Goal: Task Accomplishment & Management: Use online tool/utility

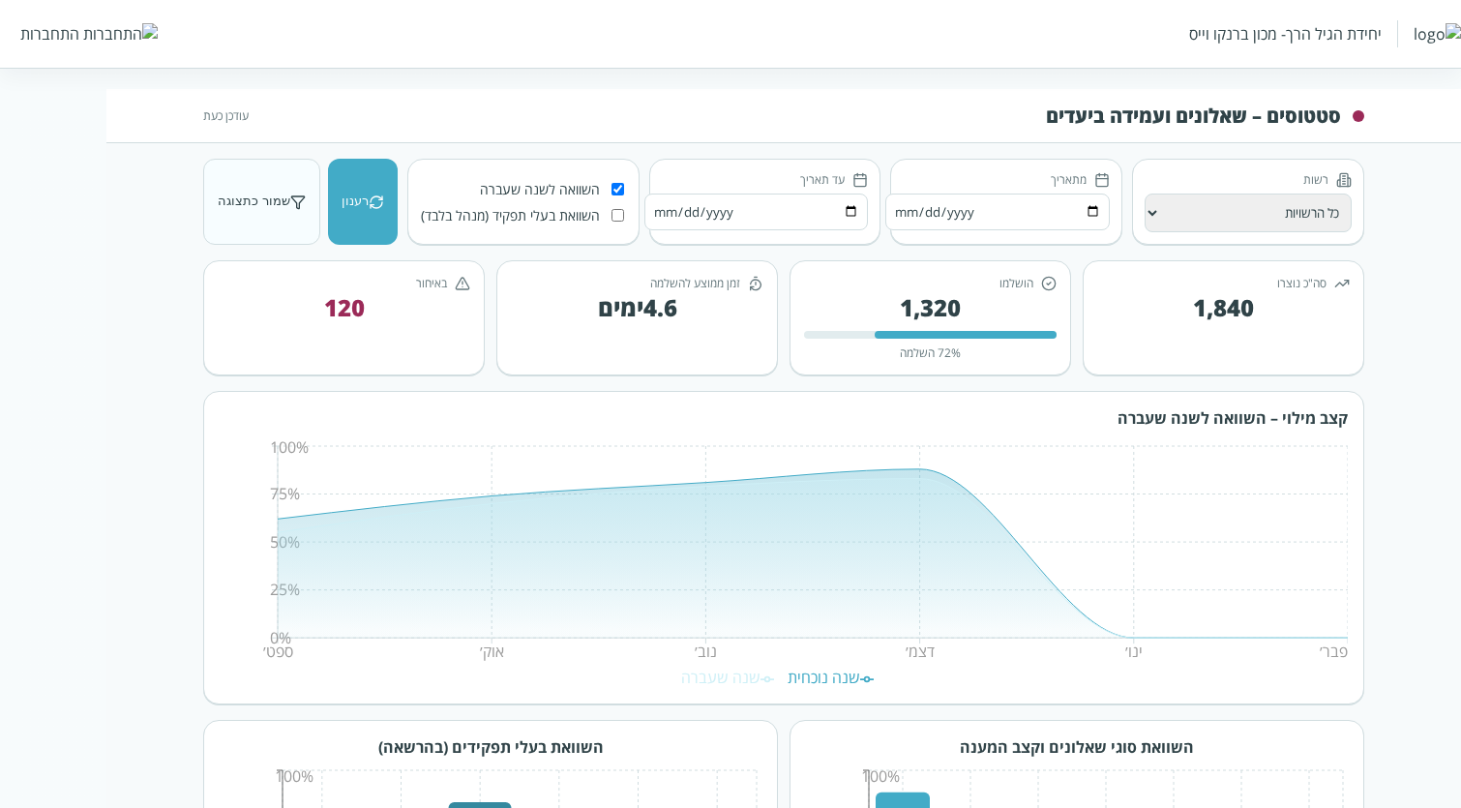
scroll to position [75, 0]
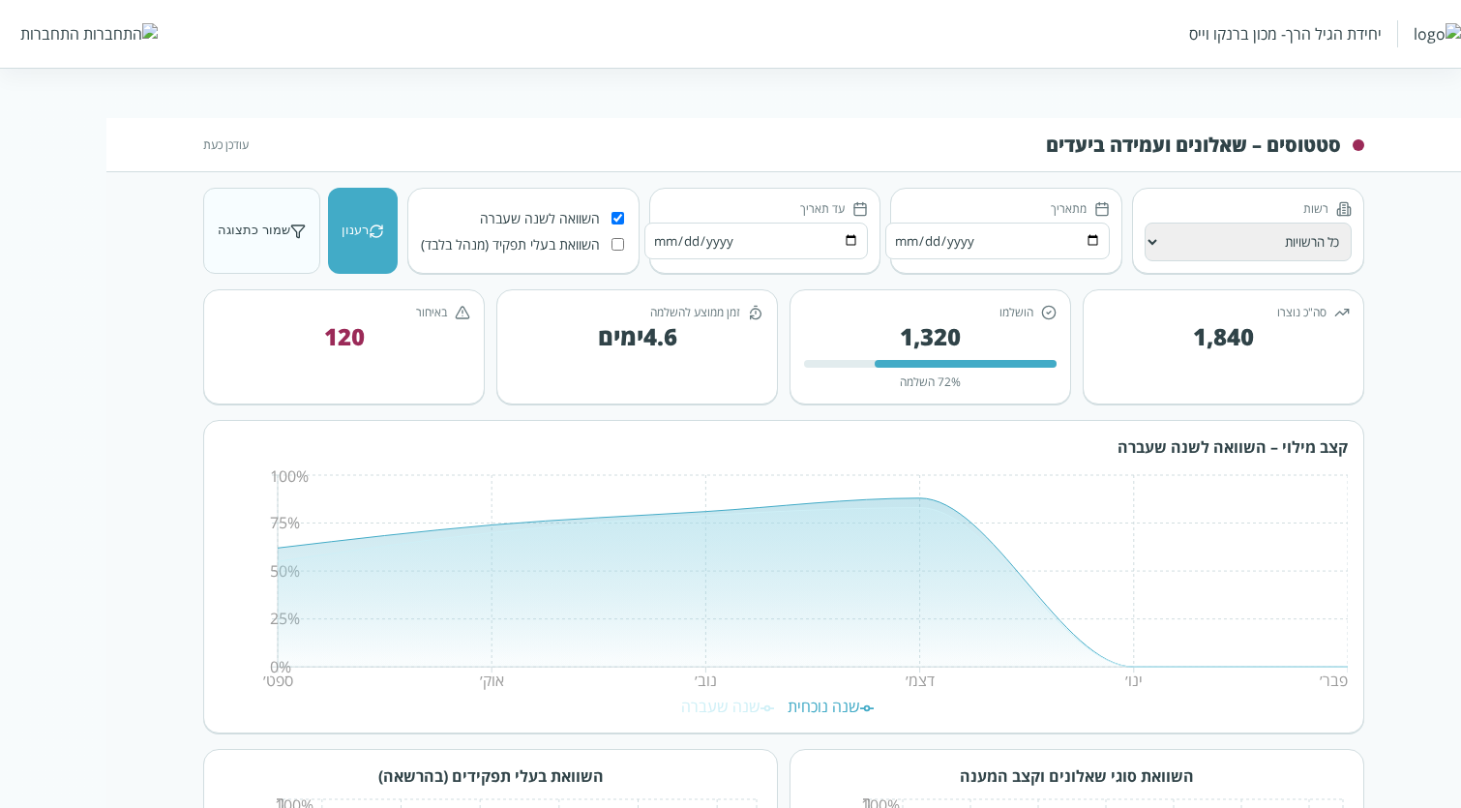
click at [619, 241] on input "השוואת בעלי תפקיד (מנהל בלבד)" at bounding box center [618, 244] width 13 height 13
checkbox input "true"
click at [612, 212] on input "השוואה לשנה שעברה" at bounding box center [618, 218] width 13 height 13
checkbox input "false"
click at [616, 246] on input "השוואת בעלי תפקיד (מנהל בלבד)" at bounding box center [618, 244] width 13 height 13
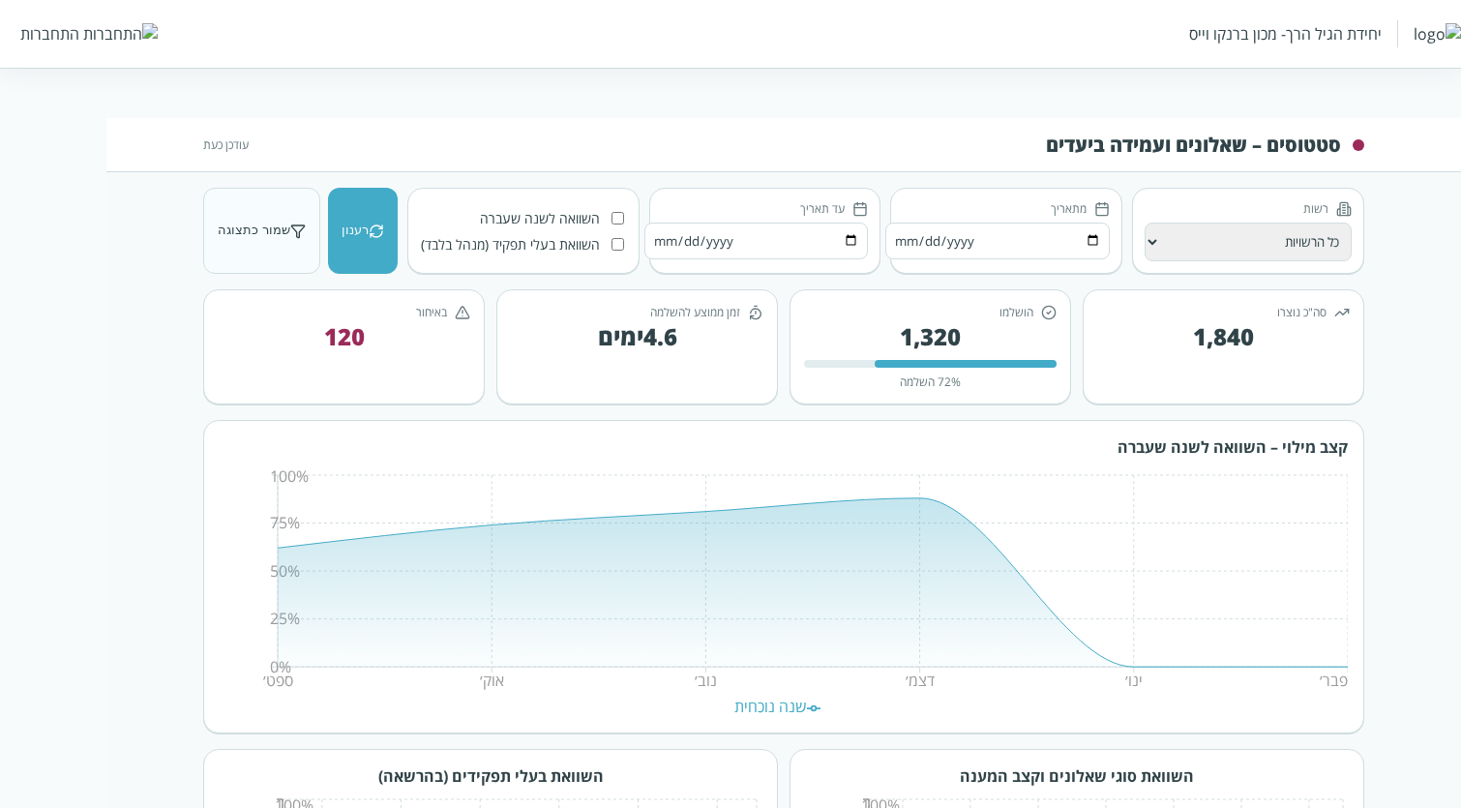
click at [614, 240] on input "השוואת בעלי תפקיד (מנהל בלבד)" at bounding box center [618, 244] width 13 height 13
checkbox input "true"
click at [290, 229] on icon at bounding box center [297, 231] width 15 height 15
click at [281, 244] on button "שמור כתצוגה" at bounding box center [261, 231] width 117 height 86
click at [291, 226] on icon at bounding box center [297, 232] width 13 height 13
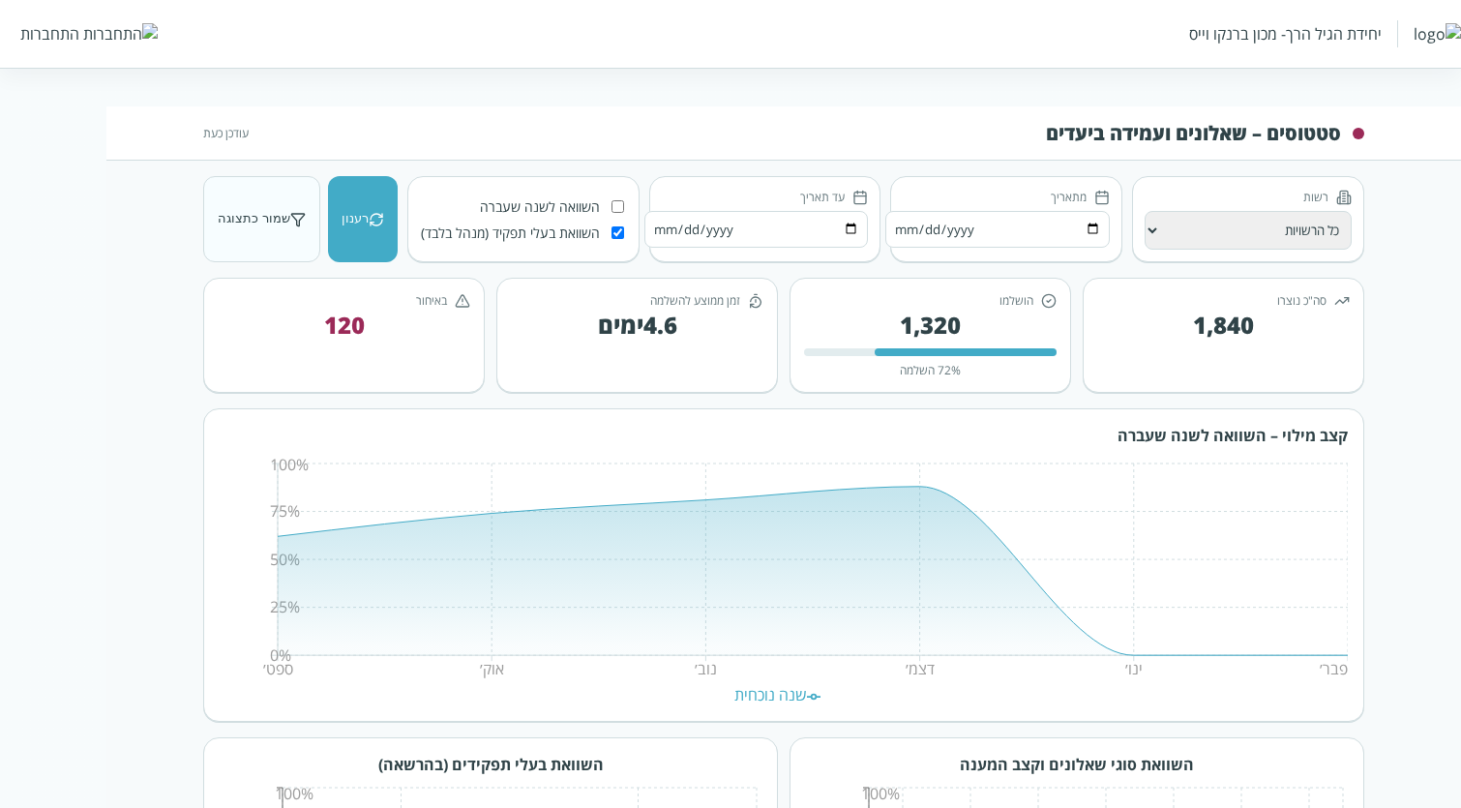
scroll to position [0, 0]
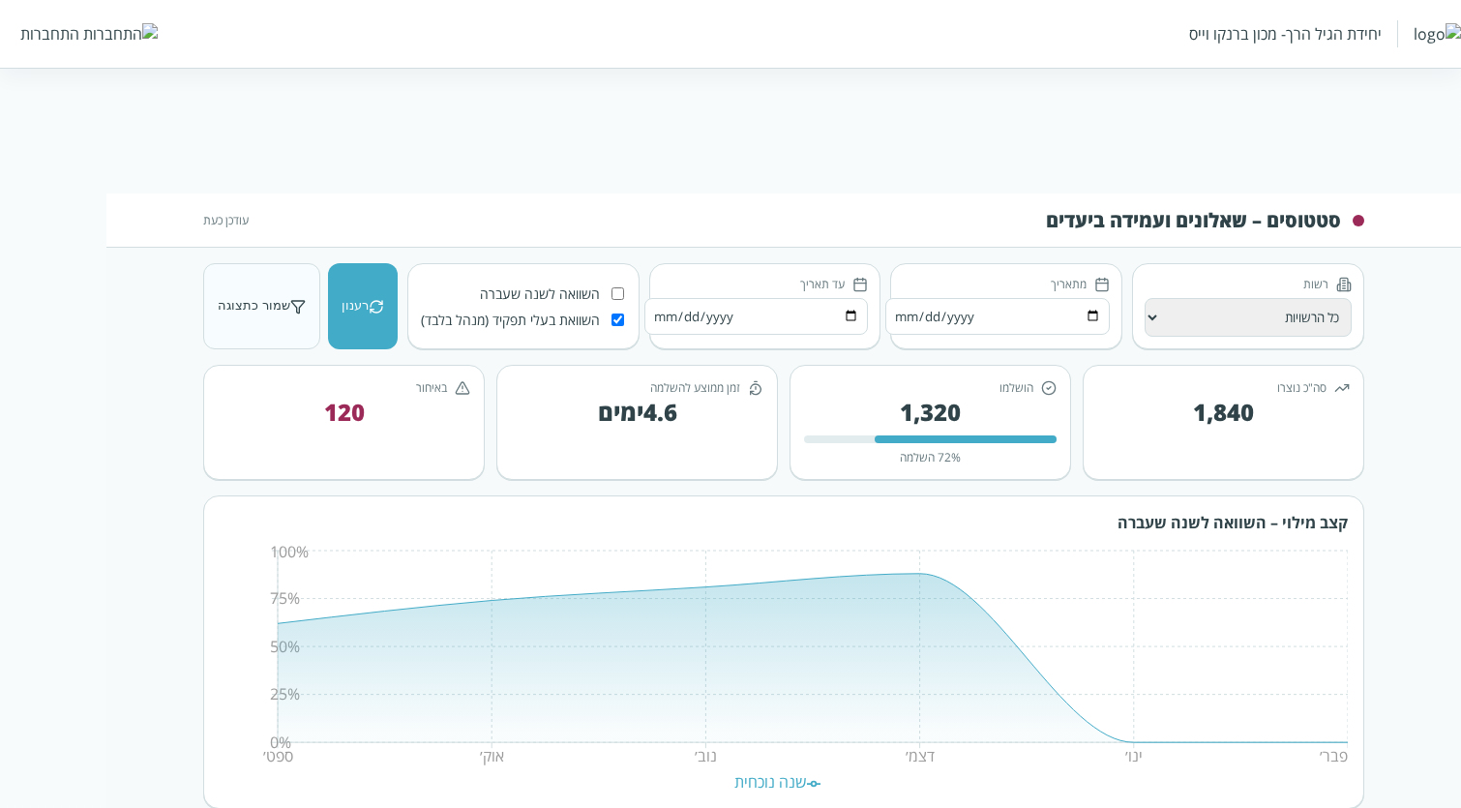
click at [359, 290] on button "רענון" at bounding box center [363, 306] width 70 height 86
click at [612, 290] on input "השוואה לשנה שעברה" at bounding box center [618, 293] width 13 height 13
checkbox input "true"
click at [618, 318] on input "השוואת בעלי תפקיד (מנהל בלבד)" at bounding box center [618, 320] width 13 height 13
checkbox input "false"
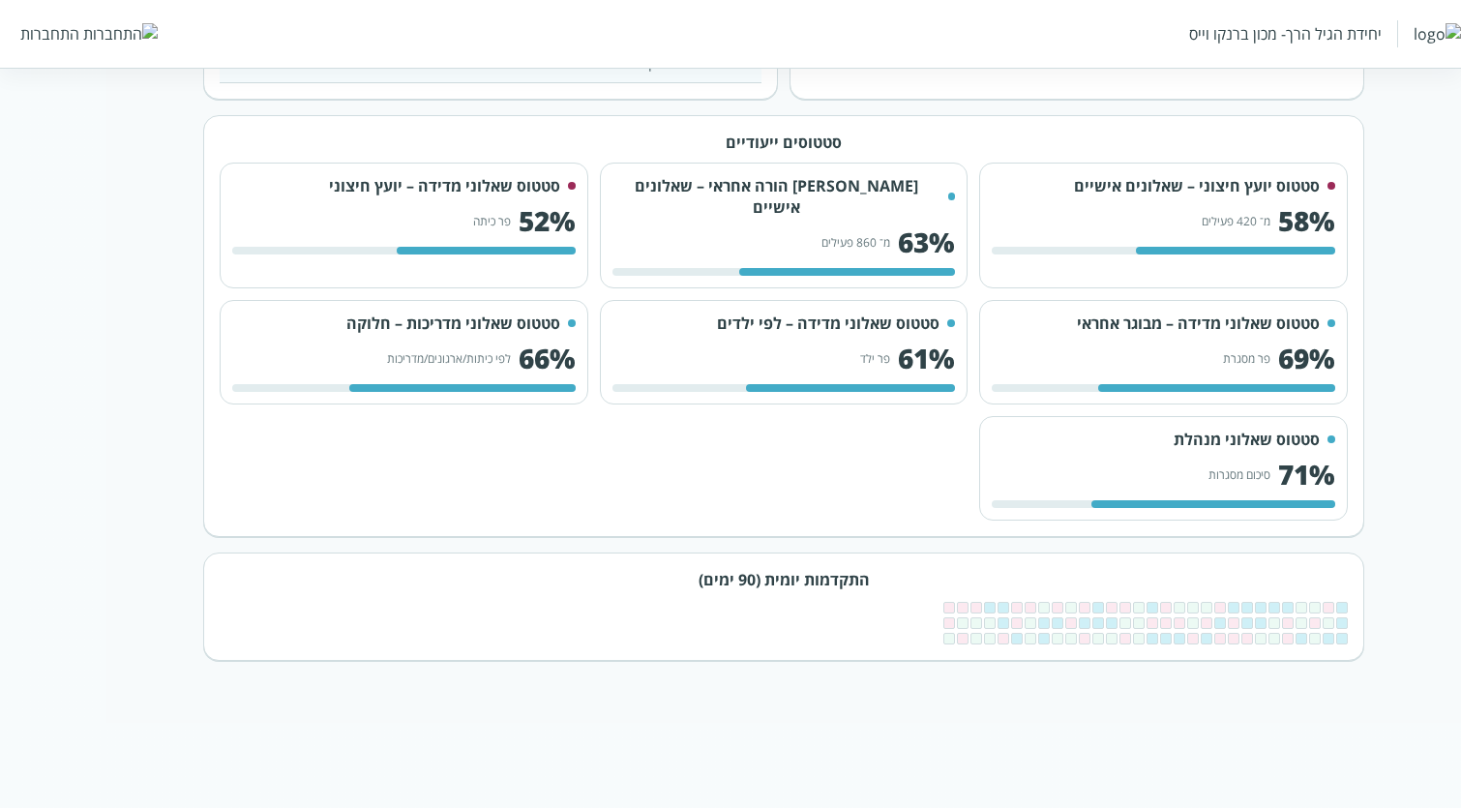
scroll to position [1495, 0]
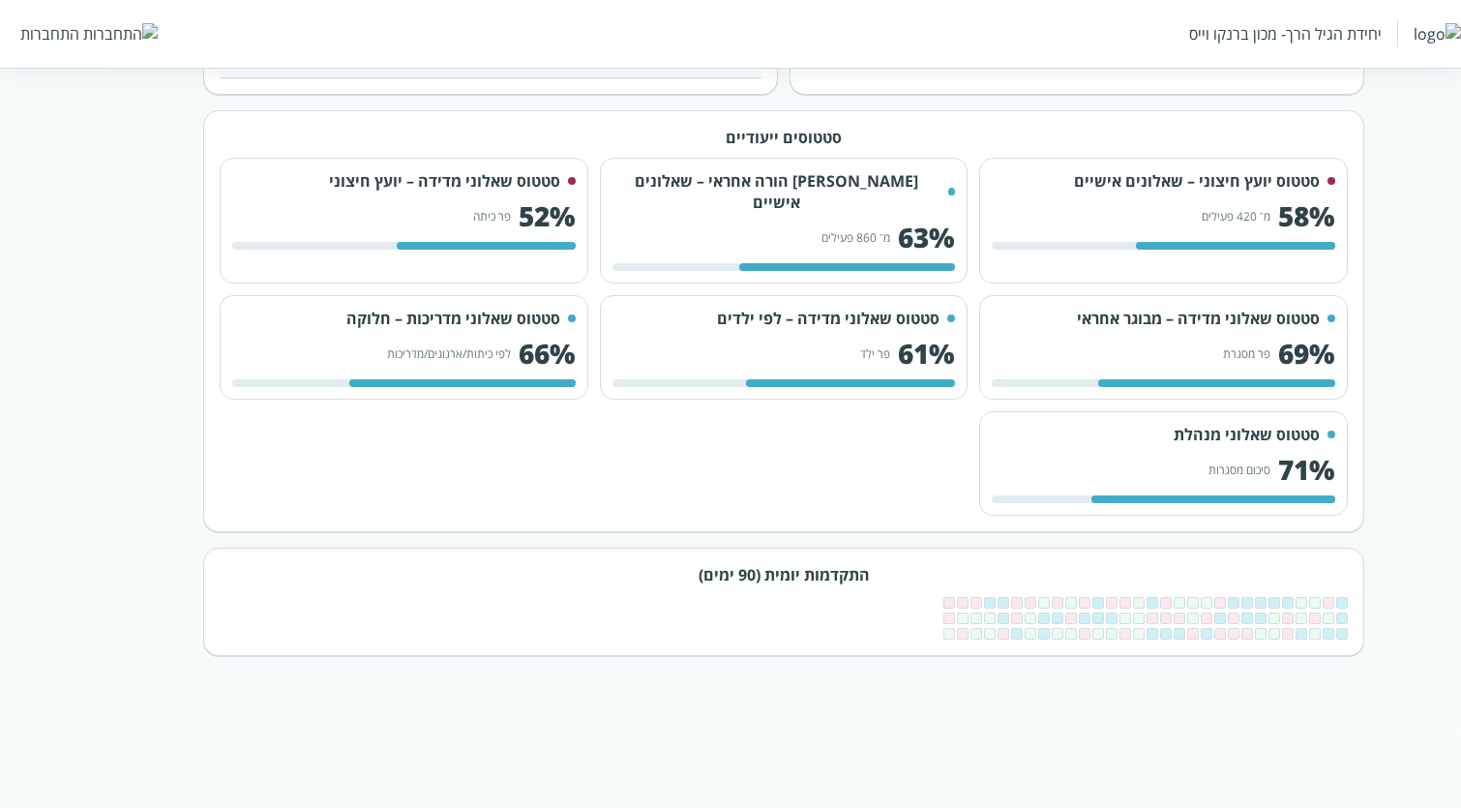
drag, startPoint x: 823, startPoint y: 547, endPoint x: 905, endPoint y: 559, distance: 83.2
click at [823, 564] on h2 "התקדמות יומית (90 ימים)" at bounding box center [784, 574] width 1128 height 21
click at [1133, 628] on span at bounding box center [1139, 634] width 12 height 12
click at [1152, 613] on span at bounding box center [1153, 619] width 12 height 12
click at [1239, 597] on div at bounding box center [784, 618] width 1128 height 43
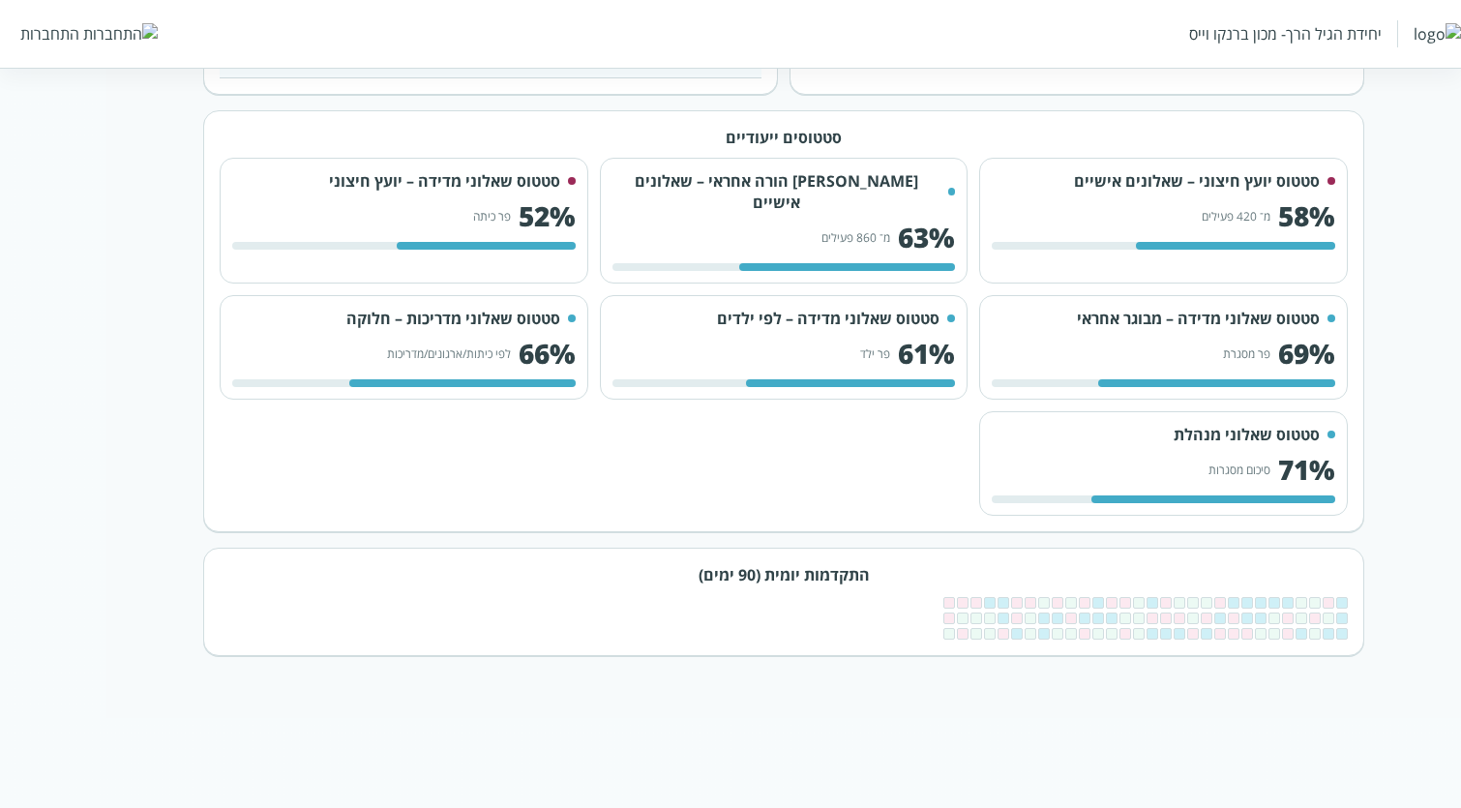
click at [1306, 613] on span at bounding box center [1302, 619] width 12 height 12
click at [1242, 628] on span at bounding box center [1248, 634] width 12 height 12
drag, startPoint x: 1054, startPoint y: 600, endPoint x: 897, endPoint y: 606, distance: 156.9
click at [1053, 628] on span at bounding box center [1058, 634] width 12 height 12
click at [897, 606] on div at bounding box center [784, 618] width 1128 height 43
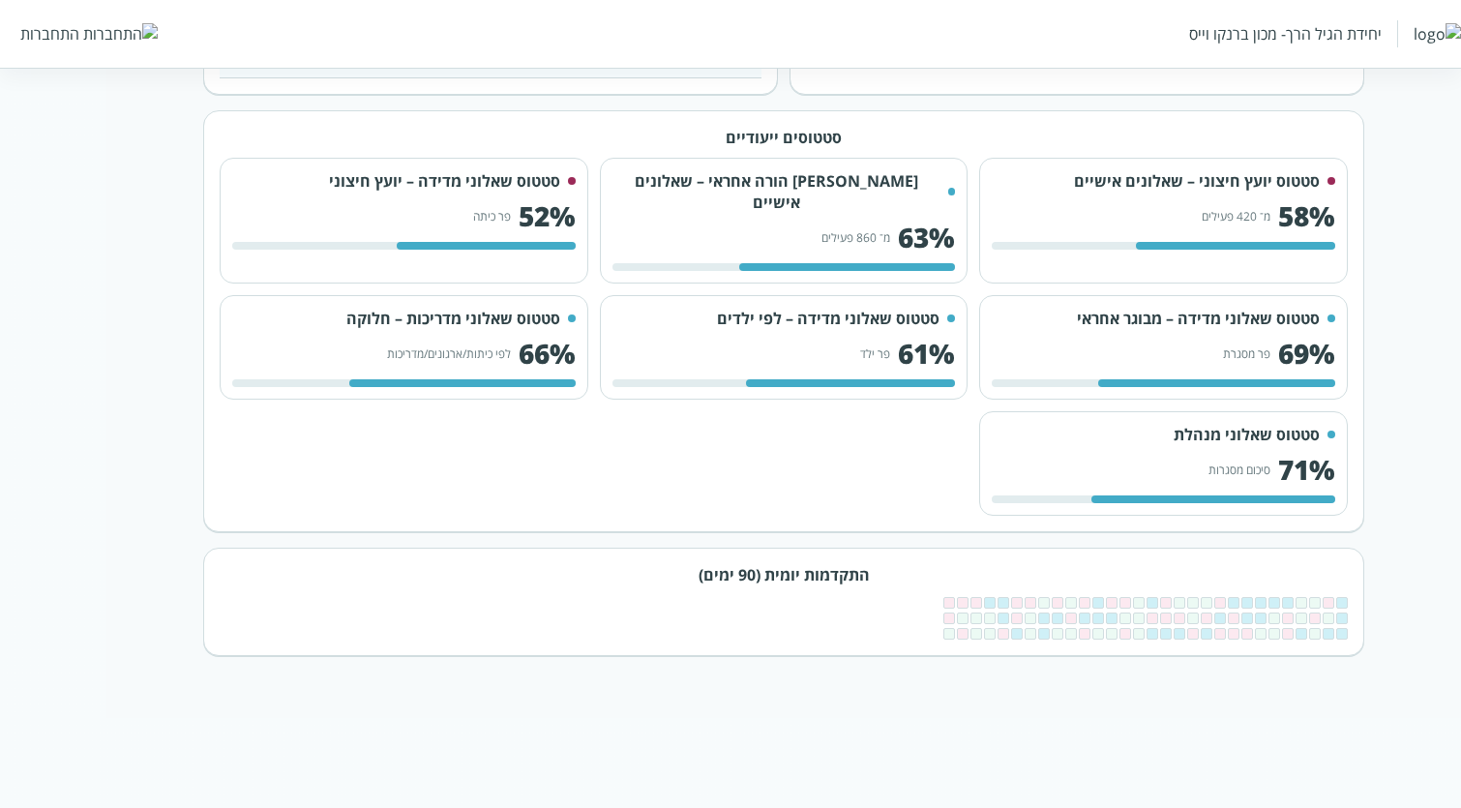
click at [950, 597] on span at bounding box center [950, 603] width 12 height 12
click at [813, 564] on h2 "התקדמות יומית (90 ימים)" at bounding box center [784, 574] width 1128 height 21
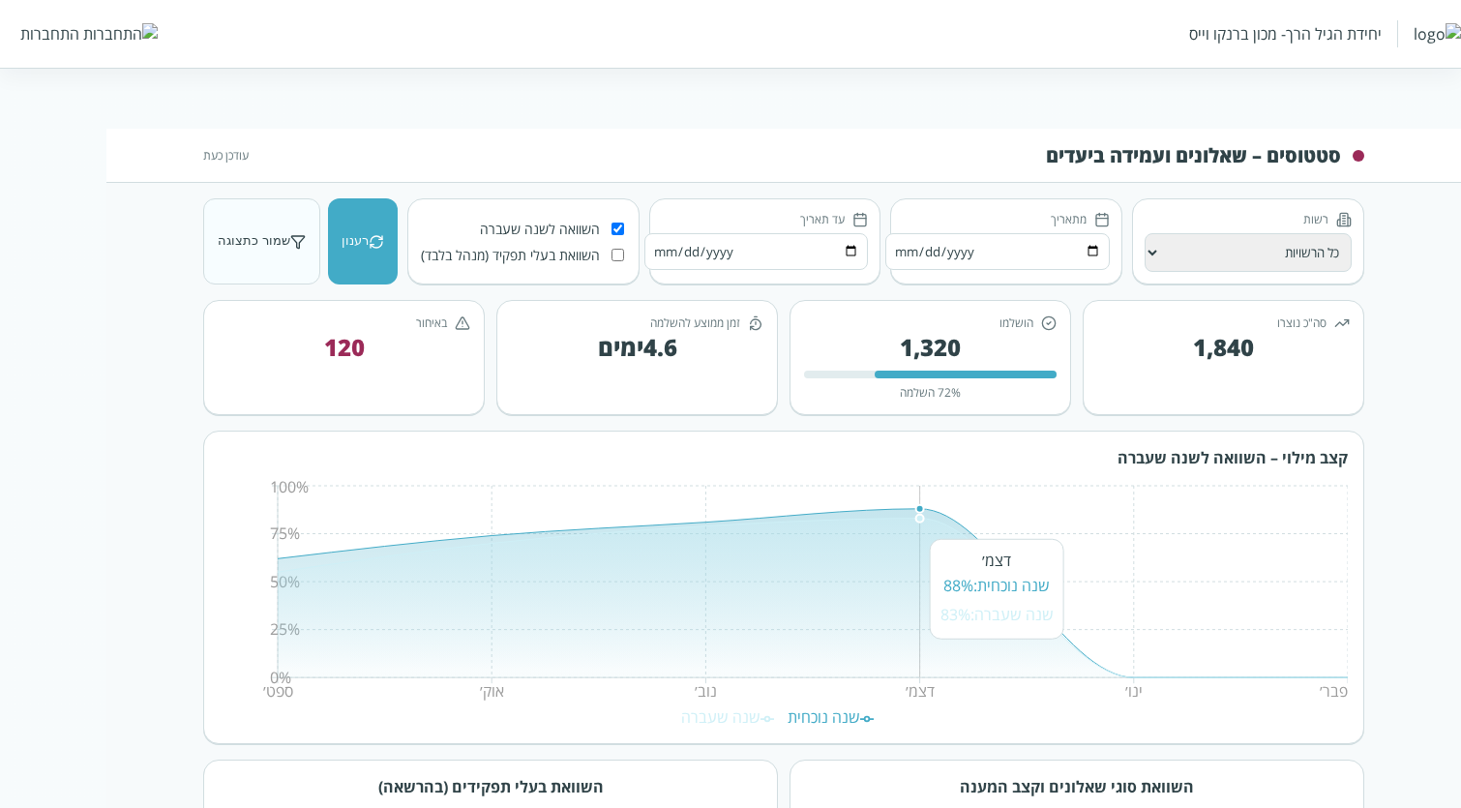
scroll to position [0, 0]
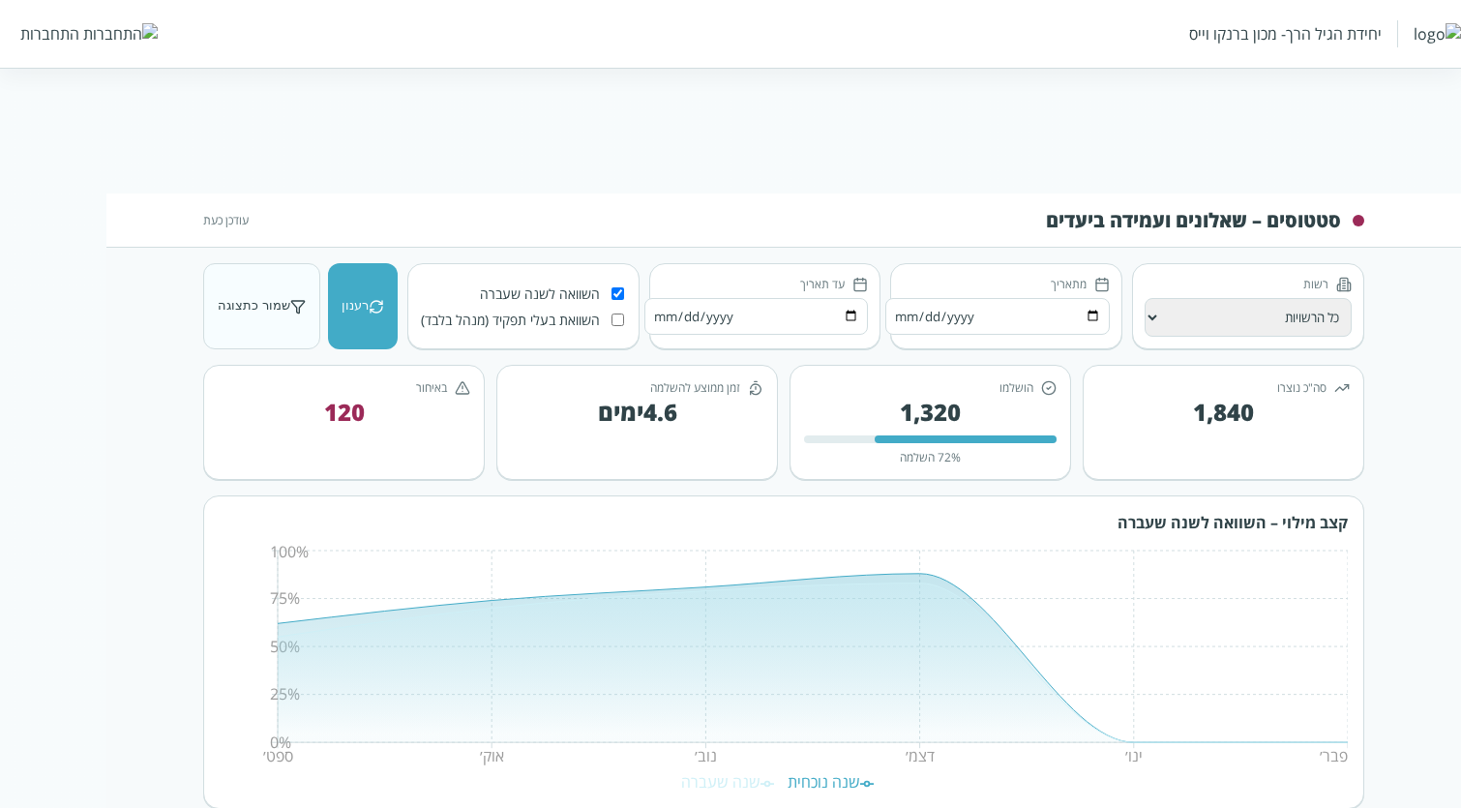
click at [1158, 314] on select "כל הרשויות רשות א׳ רשות ב׳ רשות ג׳ רשות ד׳" at bounding box center [1248, 317] width 207 height 39
select select "רשות ג׳"
click at [1145, 298] on select "כל הרשויות רשות א׳ רשות ב׳ רשות ג׳ רשות ד׳" at bounding box center [1248, 317] width 207 height 39
click at [987, 313] on input "[DATE]" at bounding box center [998, 316] width 225 height 37
click at [902, 318] on input "[DATE]" at bounding box center [998, 316] width 225 height 37
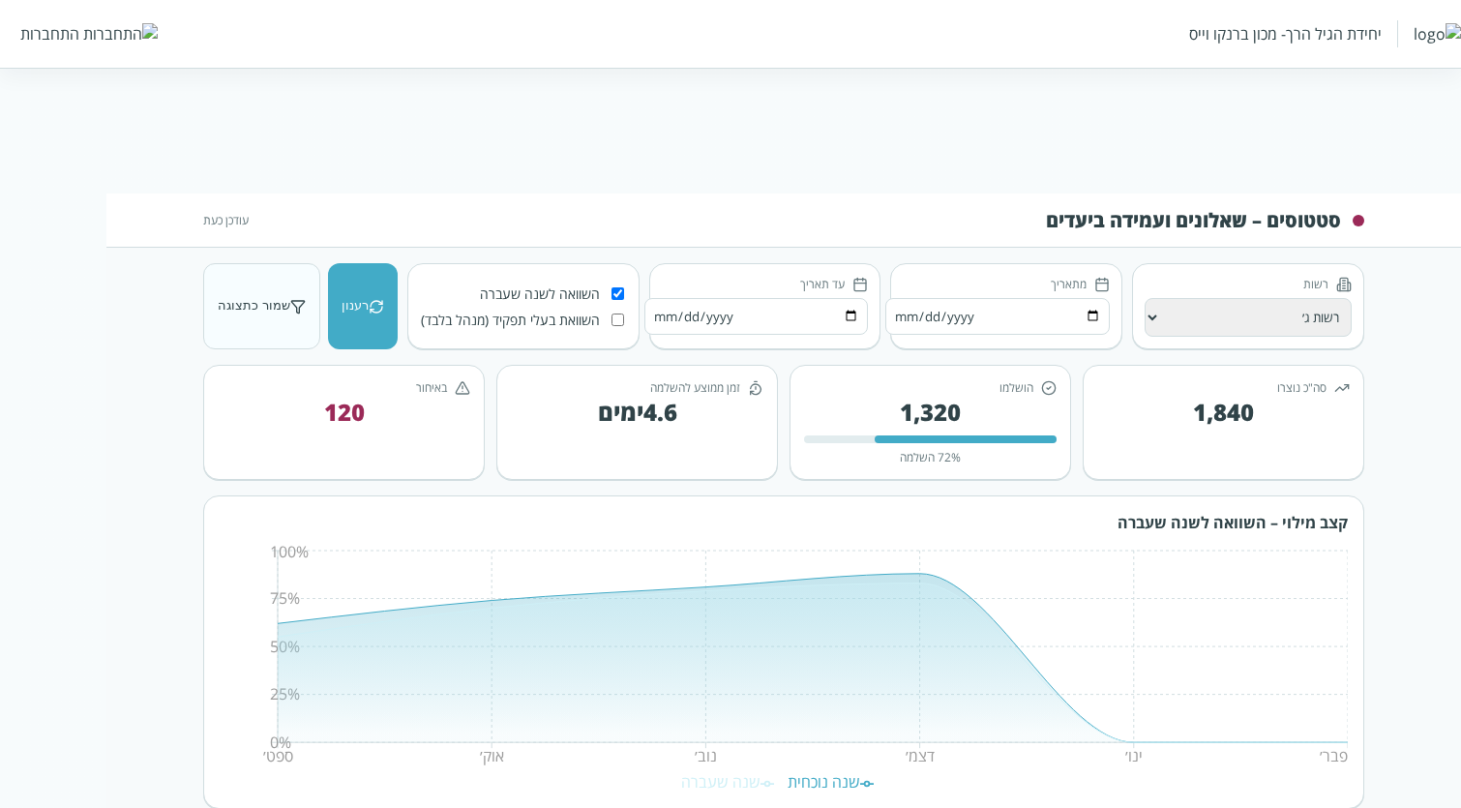
type input "[DATE]"
click at [658, 307] on input "[DATE]" at bounding box center [757, 316] width 225 height 37
type input "[DATE]"
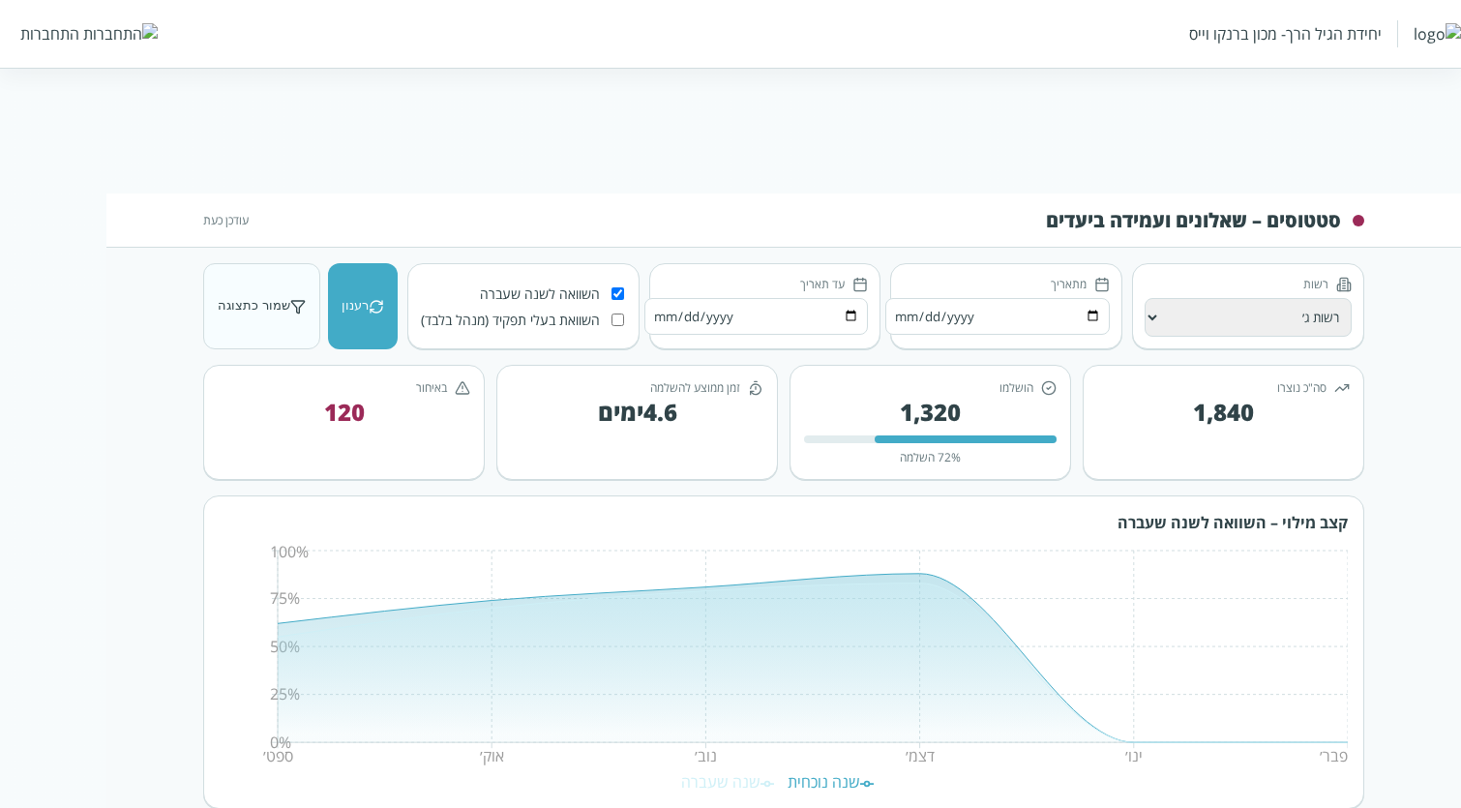
click at [359, 302] on button "רענון" at bounding box center [363, 306] width 70 height 86
click at [368, 329] on button "רענון" at bounding box center [363, 306] width 70 height 86
click at [286, 304] on button "שמור כתצוגה" at bounding box center [261, 306] width 117 height 86
click at [612, 317] on input "השוואת בעלי תפקיד (מנהל בלבד)" at bounding box center [618, 320] width 13 height 13
checkbox input "true"
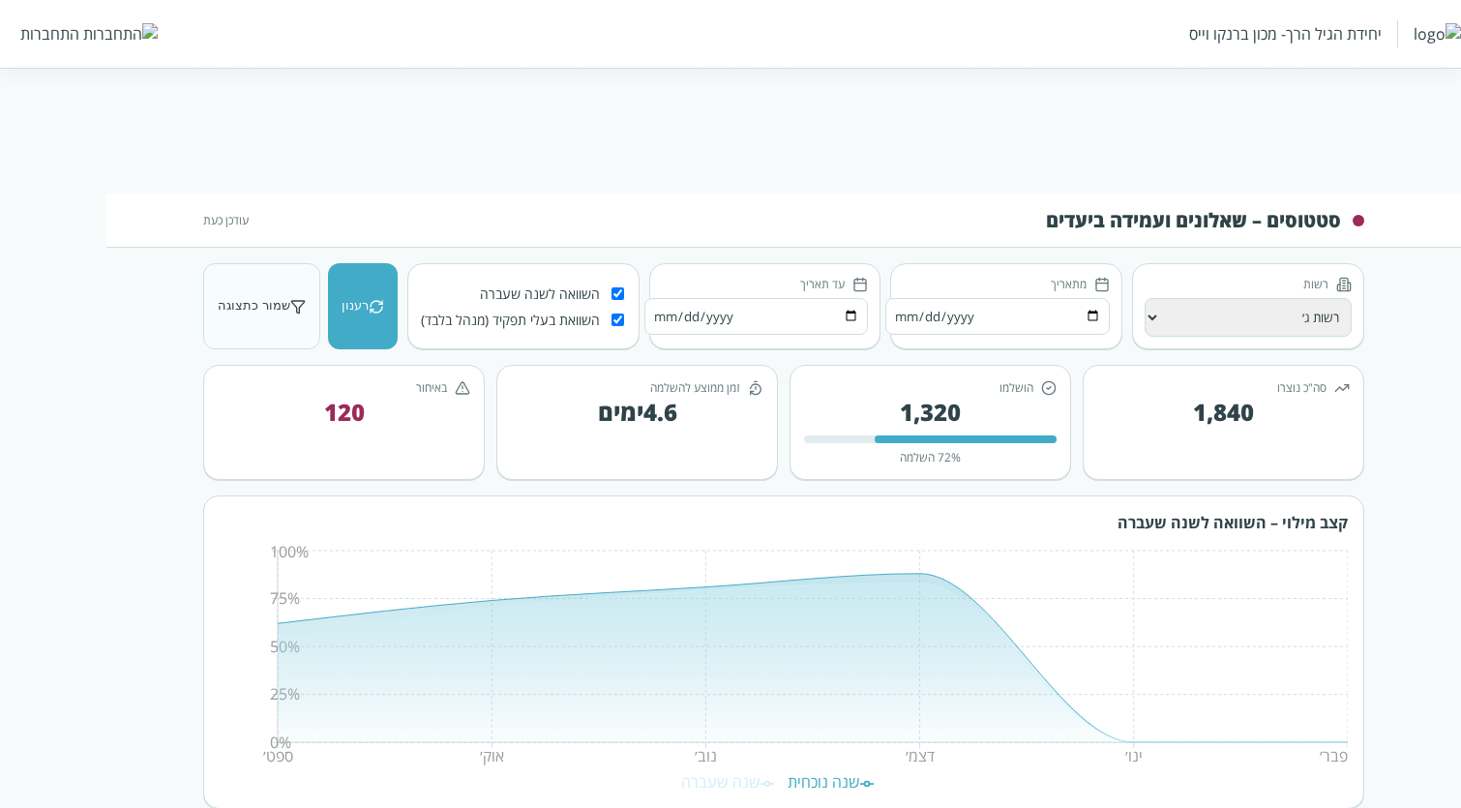
click at [609, 290] on label "השוואה לשנה שעברה" at bounding box center [523, 294] width 207 height 18
click at [612, 290] on input "השוואה לשנה שעברה" at bounding box center [618, 293] width 13 height 13
click at [374, 310] on icon at bounding box center [376, 306] width 15 height 15
click at [622, 292] on label "השוואה לשנה שעברה" at bounding box center [523, 294] width 207 height 18
click at [622, 292] on input "השוואה לשנה שעברה" at bounding box center [618, 293] width 13 height 13
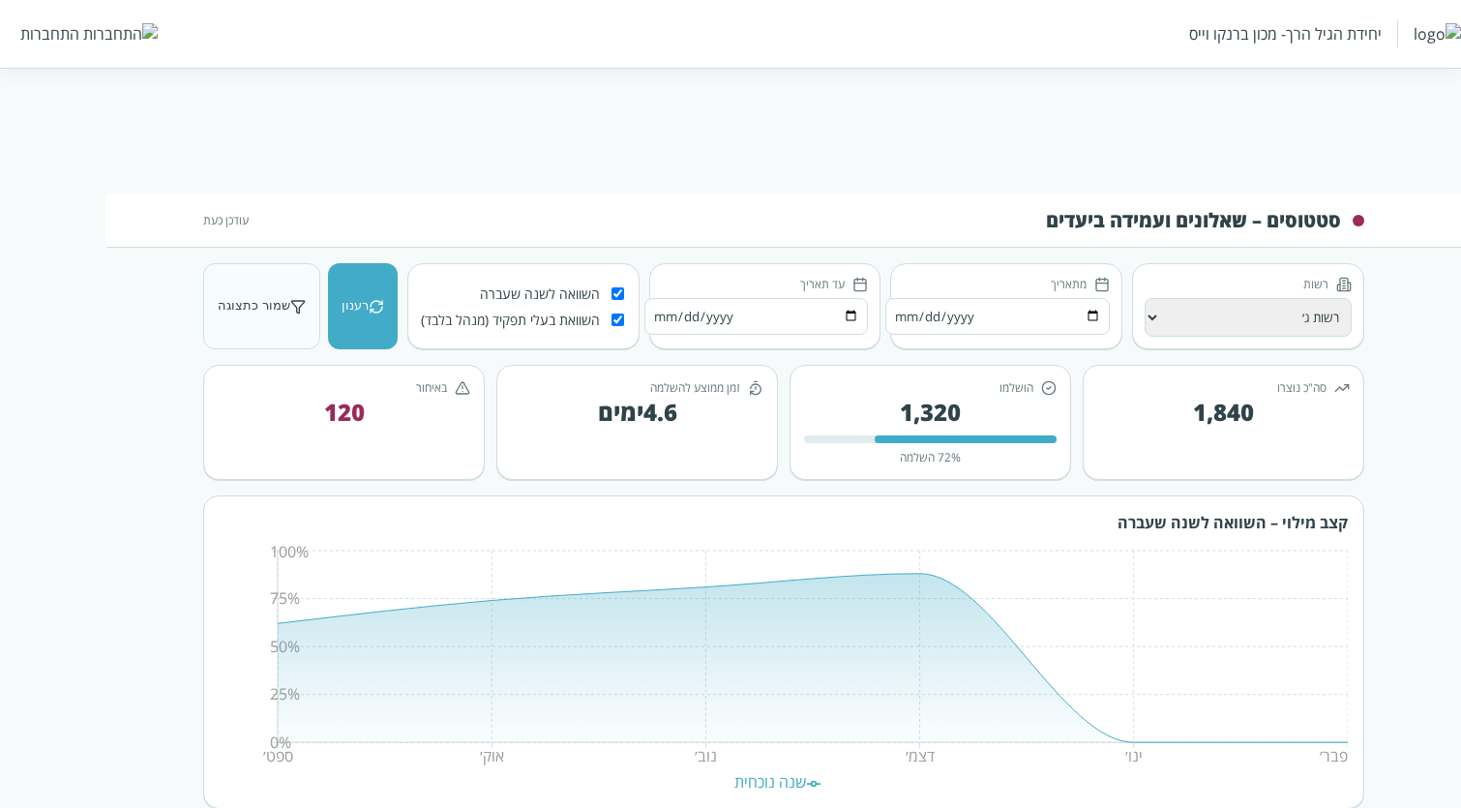
checkbox input "true"
click at [614, 317] on input "השוואת בעלי תפקיד (מנהל בלבד)" at bounding box center [618, 320] width 13 height 13
checkbox input "false"
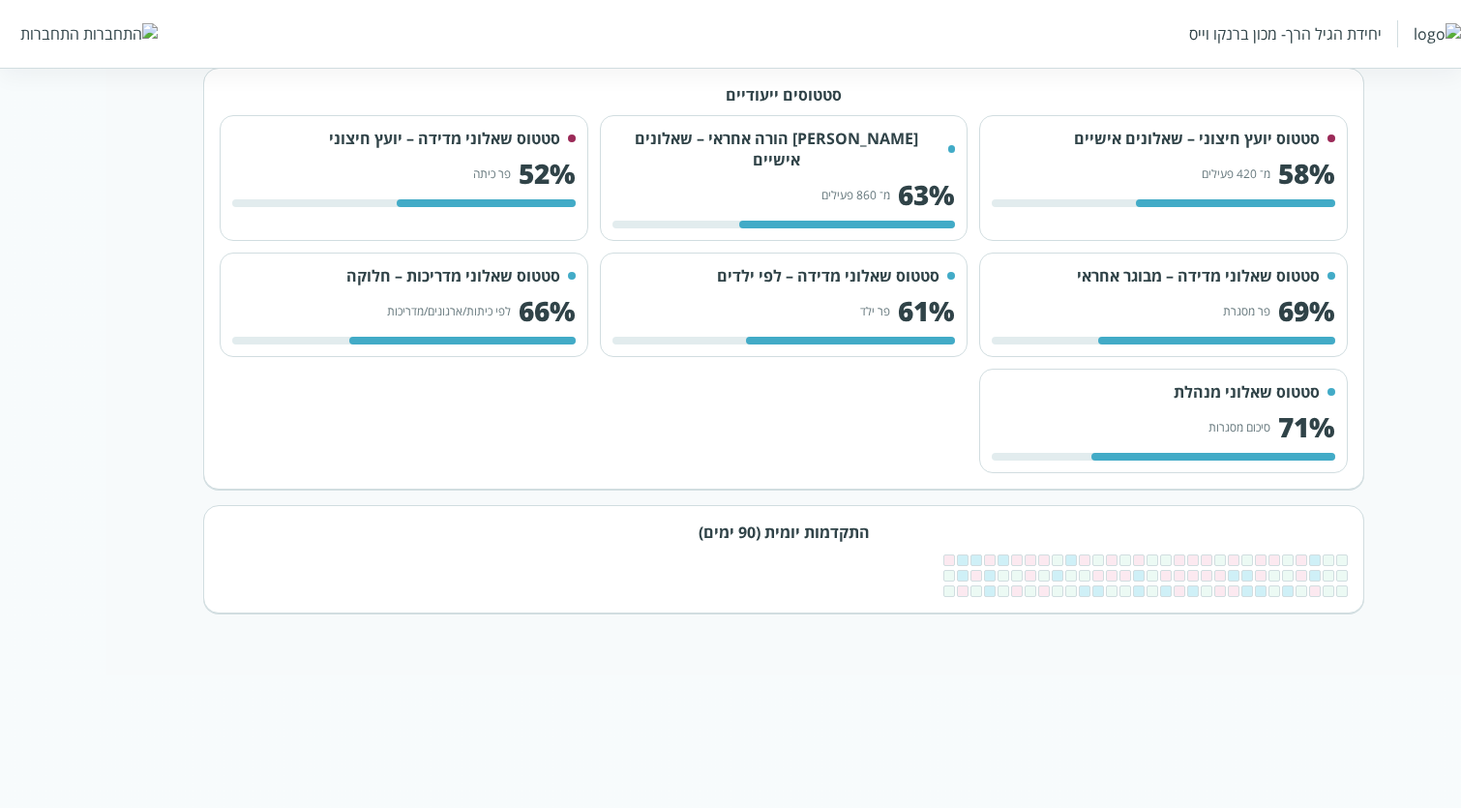
scroll to position [1571, 0]
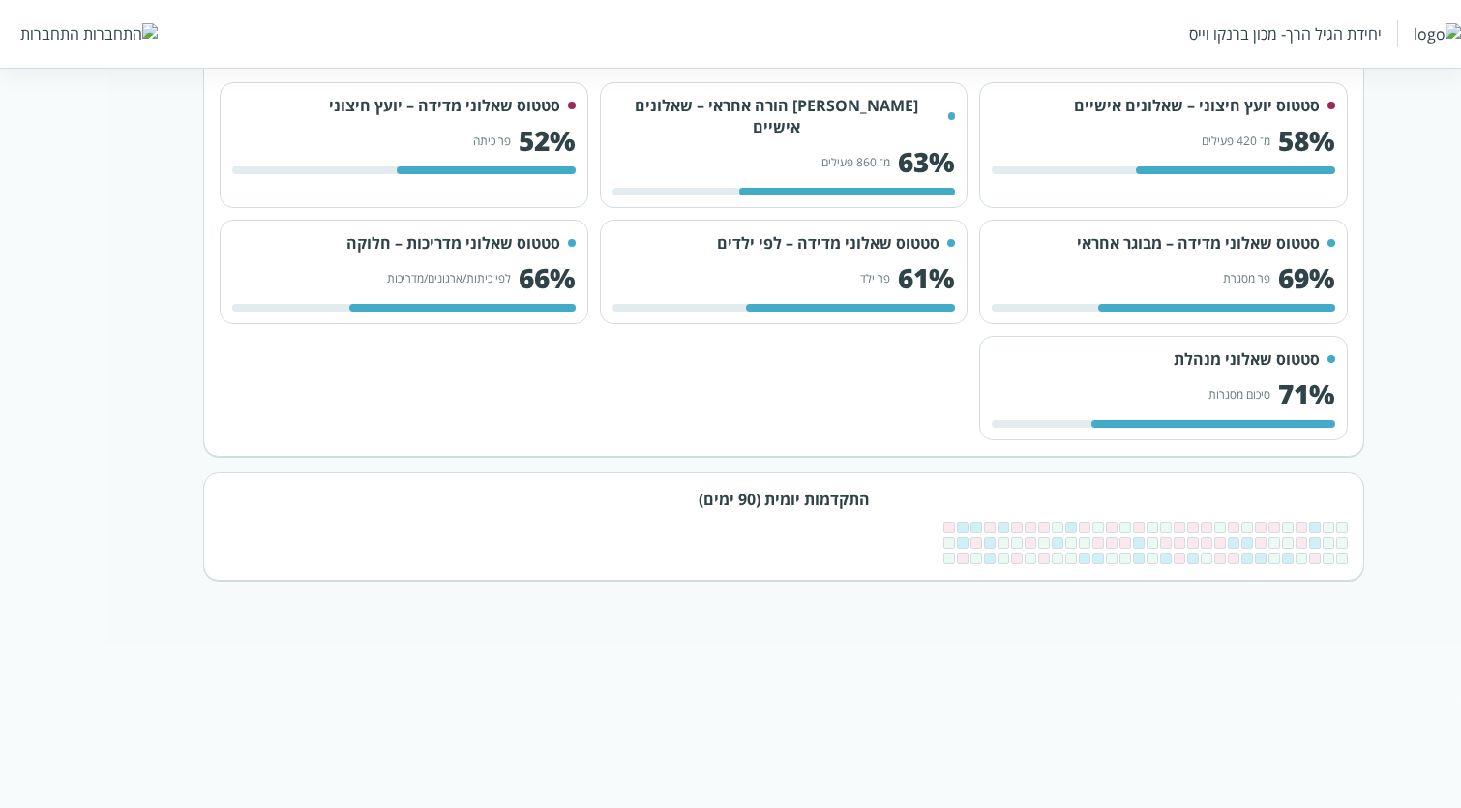
click at [1228, 553] on span at bounding box center [1234, 559] width 12 height 12
click at [1301, 537] on span at bounding box center [1302, 543] width 12 height 12
click at [1229, 485] on div "התקדמות יומית (90 ימים)" at bounding box center [783, 526] width 1161 height 108
click at [1175, 522] on div at bounding box center [784, 543] width 1128 height 43
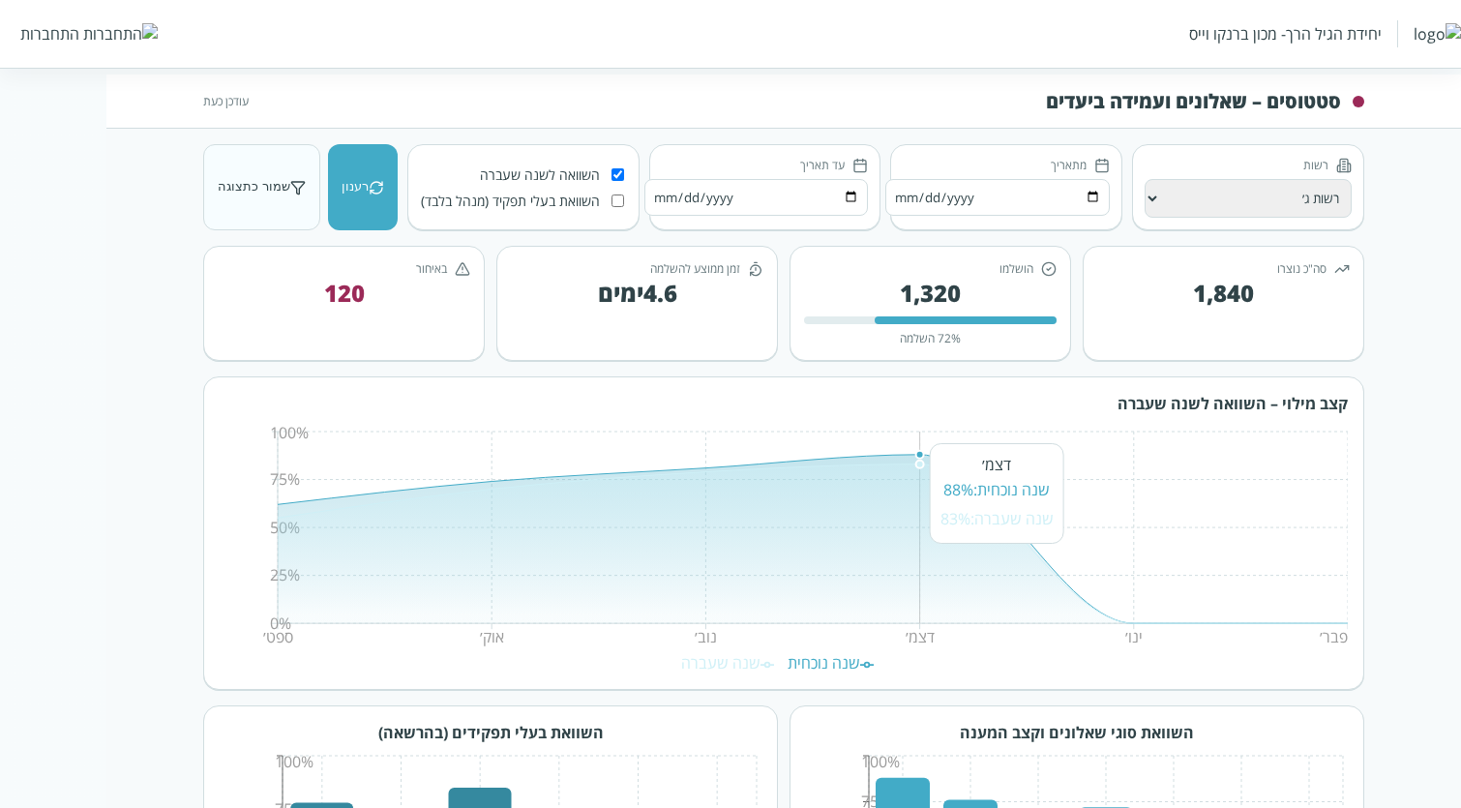
scroll to position [87, 0]
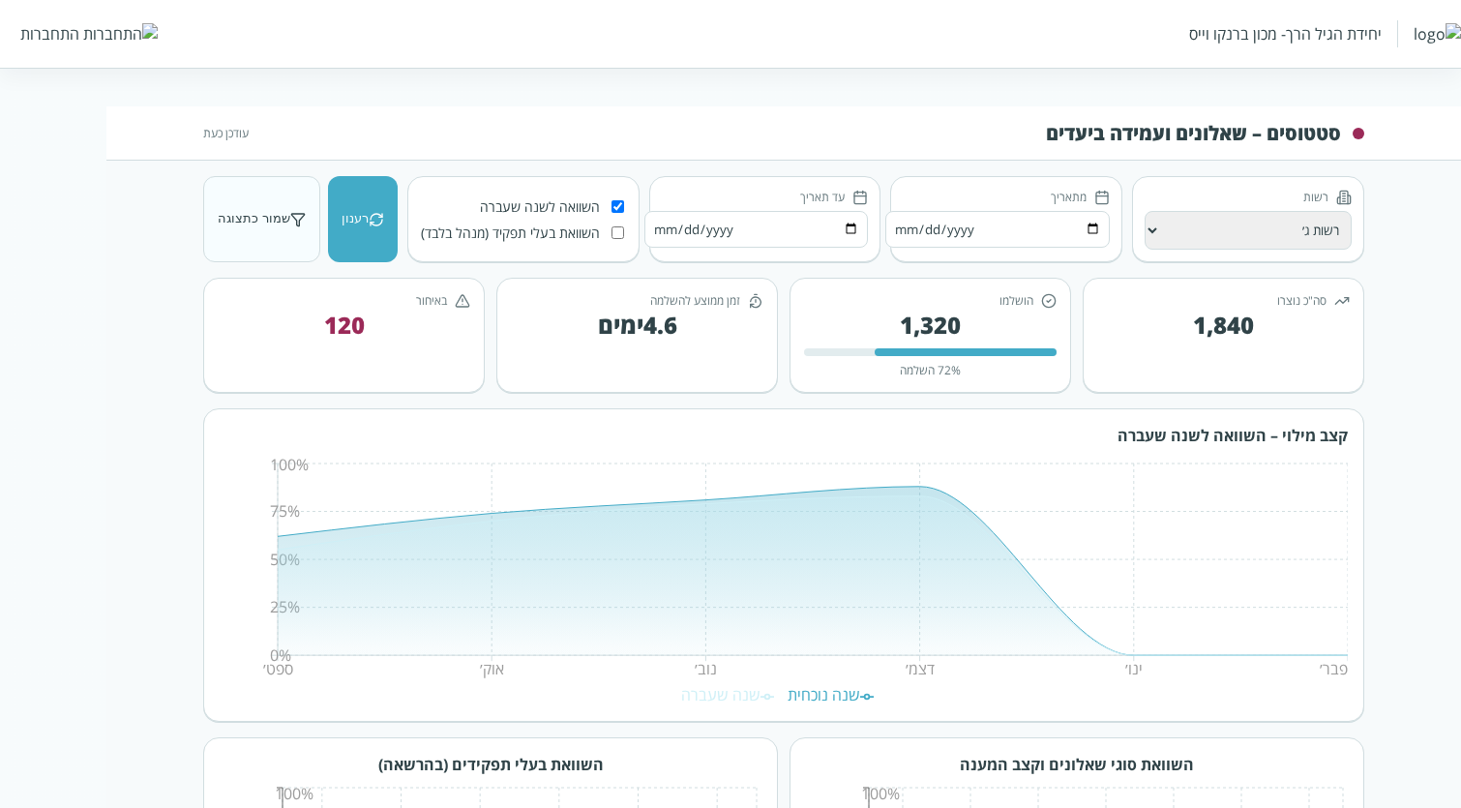
click at [1165, 241] on select "כל הרשויות רשות א׳ רשות ב׳ רשות ג׳ רשות ד׳" at bounding box center [1248, 230] width 207 height 39
click at [1145, 211] on select "כל הרשויות רשות א׳ רשות ב׳ רשות ג׳ רשות ד׳" at bounding box center [1248, 230] width 207 height 39
drag, startPoint x: 1156, startPoint y: 231, endPoint x: 1186, endPoint y: 241, distance: 31.5
click at [1156, 231] on select "כל הרשויות רשות א׳ רשות ב׳ רשות ג׳ רשות ד׳" at bounding box center [1248, 230] width 207 height 39
click at [1145, 211] on select "כל הרשויות רשות א׳ רשות ב׳ רשות ג׳ רשות ד׳" at bounding box center [1248, 230] width 207 height 39
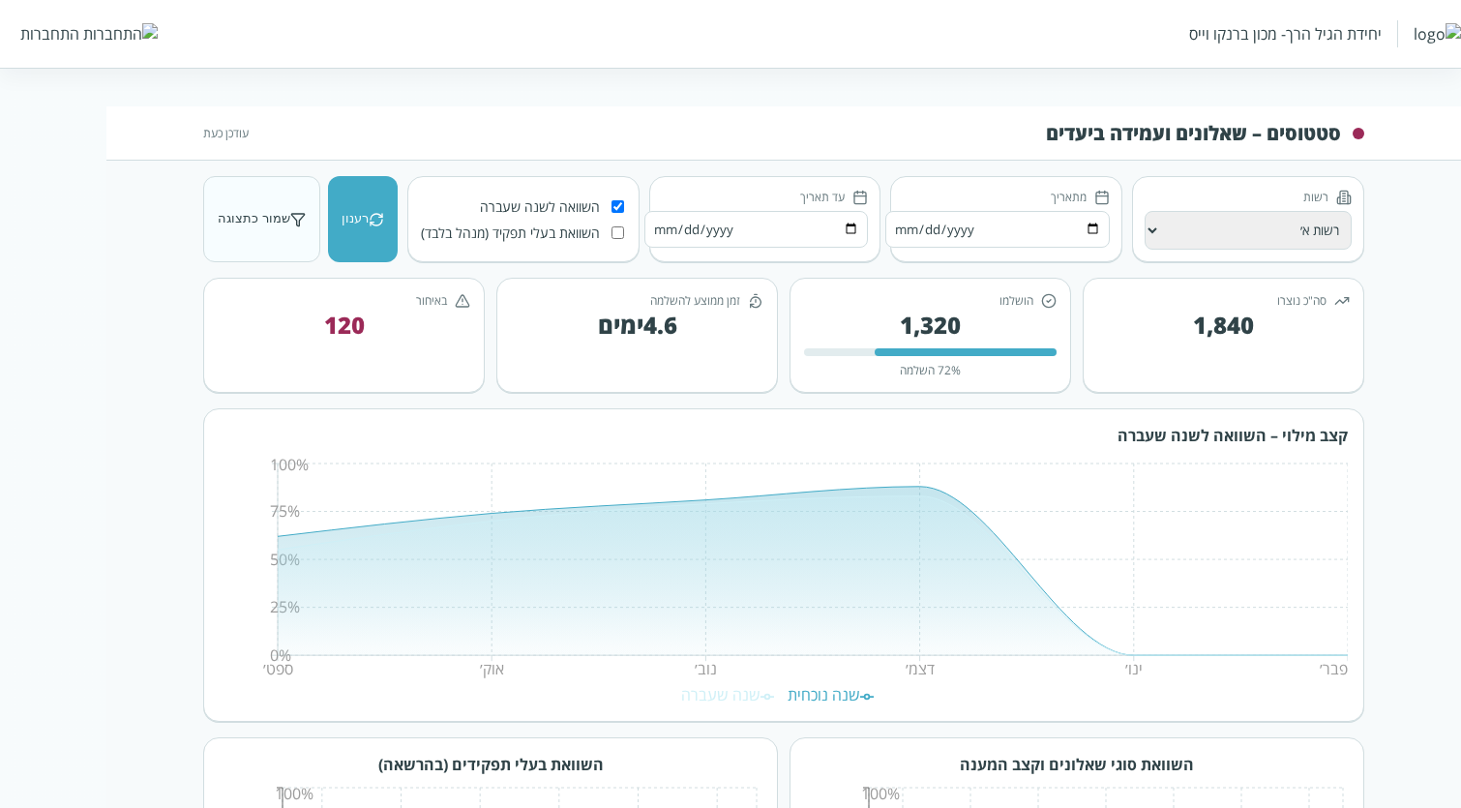
drag, startPoint x: 1226, startPoint y: 228, endPoint x: 1245, endPoint y: 244, distance: 24.0
click at [1226, 228] on select "כל הרשויות רשות א׳ רשות ב׳ רשות ג׳ רשות ד׳" at bounding box center [1248, 230] width 207 height 39
select select "כל הרשויות"
click at [1145, 211] on select "כל הרשויות רשות א׳ רשות ב׳ רשות ג׳ רשות ד׳" at bounding box center [1248, 230] width 207 height 39
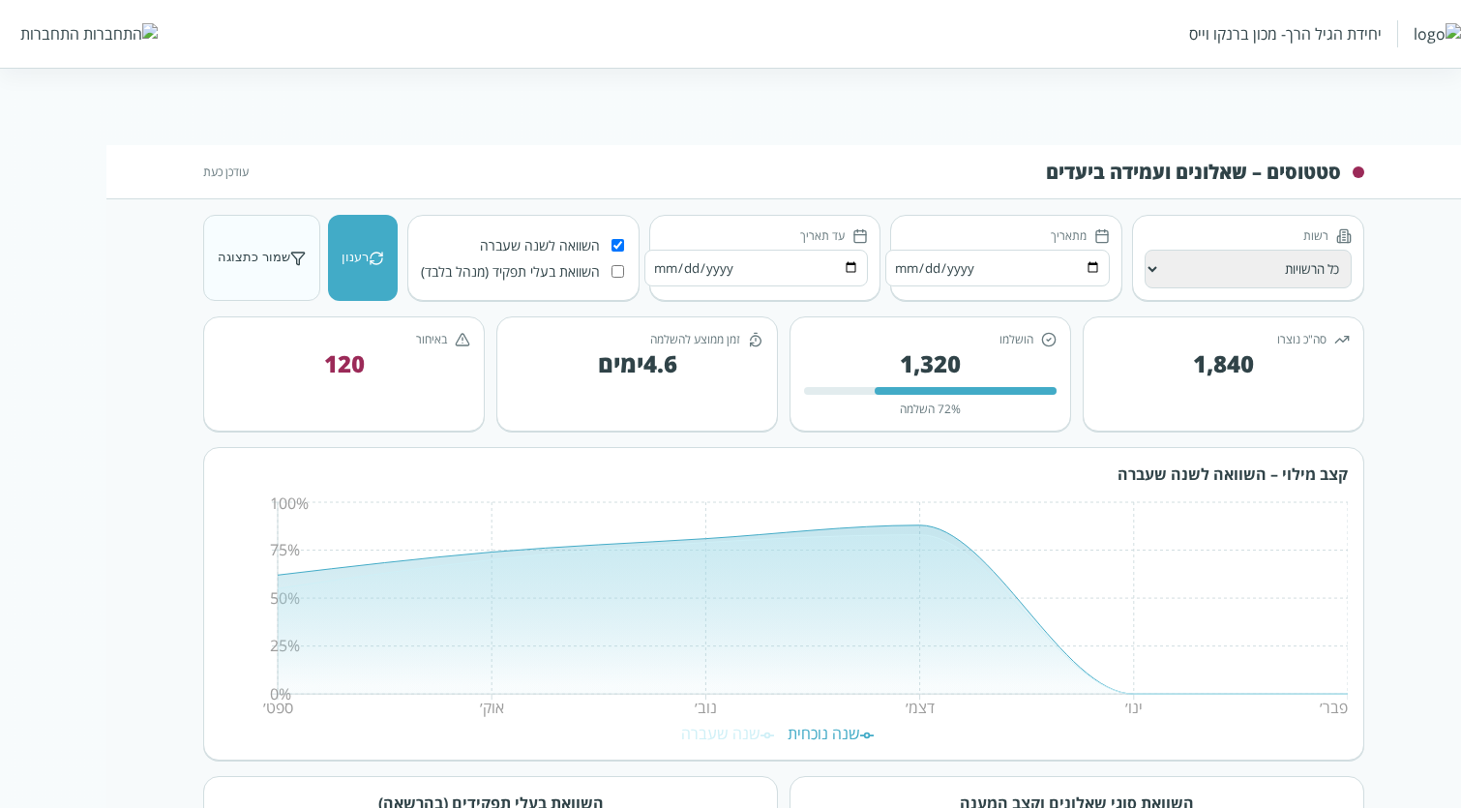
scroll to position [0, 0]
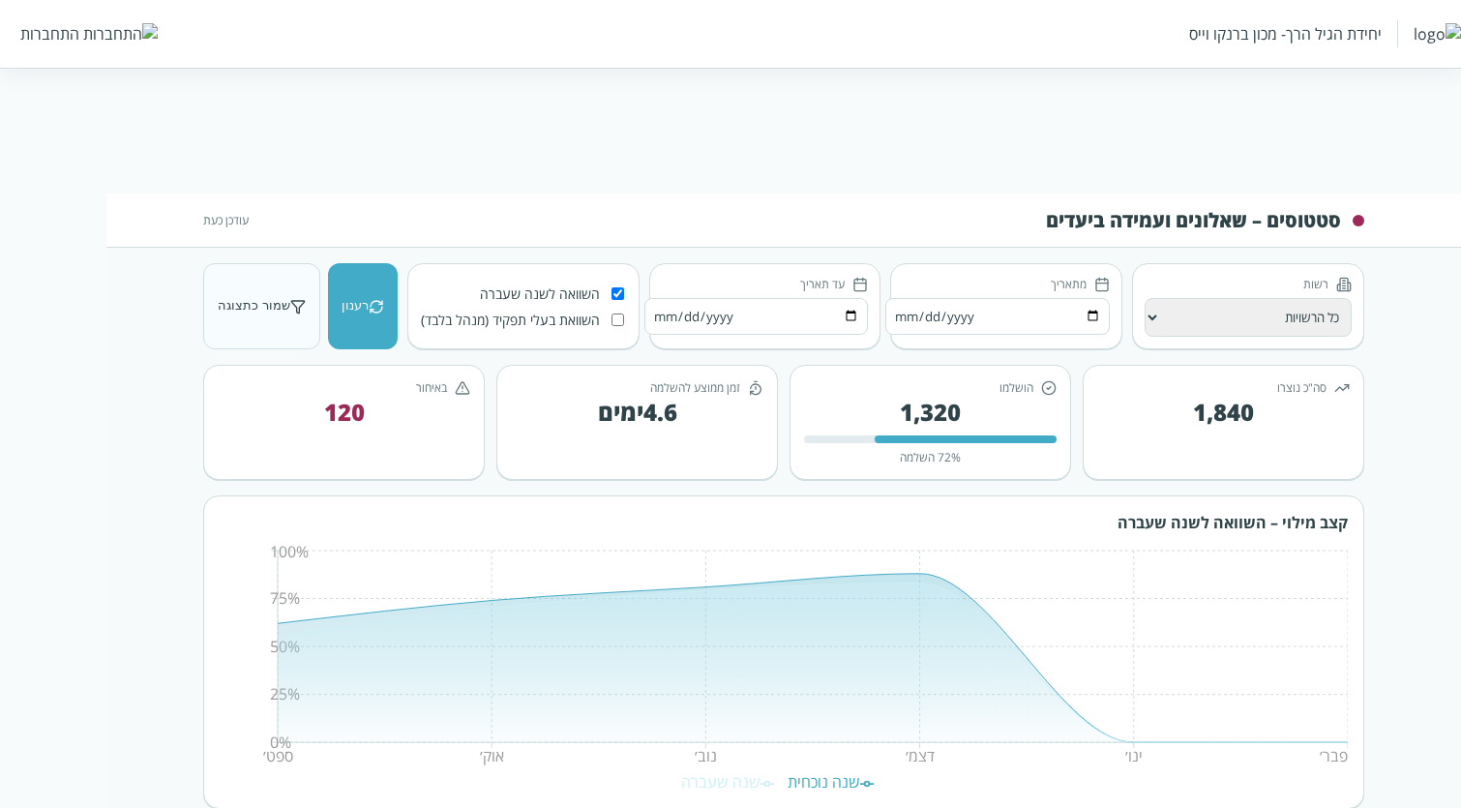
click at [623, 323] on label "השוואת בעלי תפקיד (מנהל בלבד)" at bounding box center [523, 320] width 207 height 18
click at [623, 323] on input "השוואת בעלי תפקיד (מנהל בלבד)" at bounding box center [618, 320] width 13 height 13
drag, startPoint x: 619, startPoint y: 295, endPoint x: 609, endPoint y: 333, distance: 39.2
click at [615, 319] on div "השוואה לשנה שעברה השוואת בעלי תפקיד (מנהל בלבד)" at bounding box center [523, 306] width 232 height 86
click at [612, 314] on input "השוואת בעלי תפקיד (מנהל בלבד)" at bounding box center [618, 320] width 13 height 13
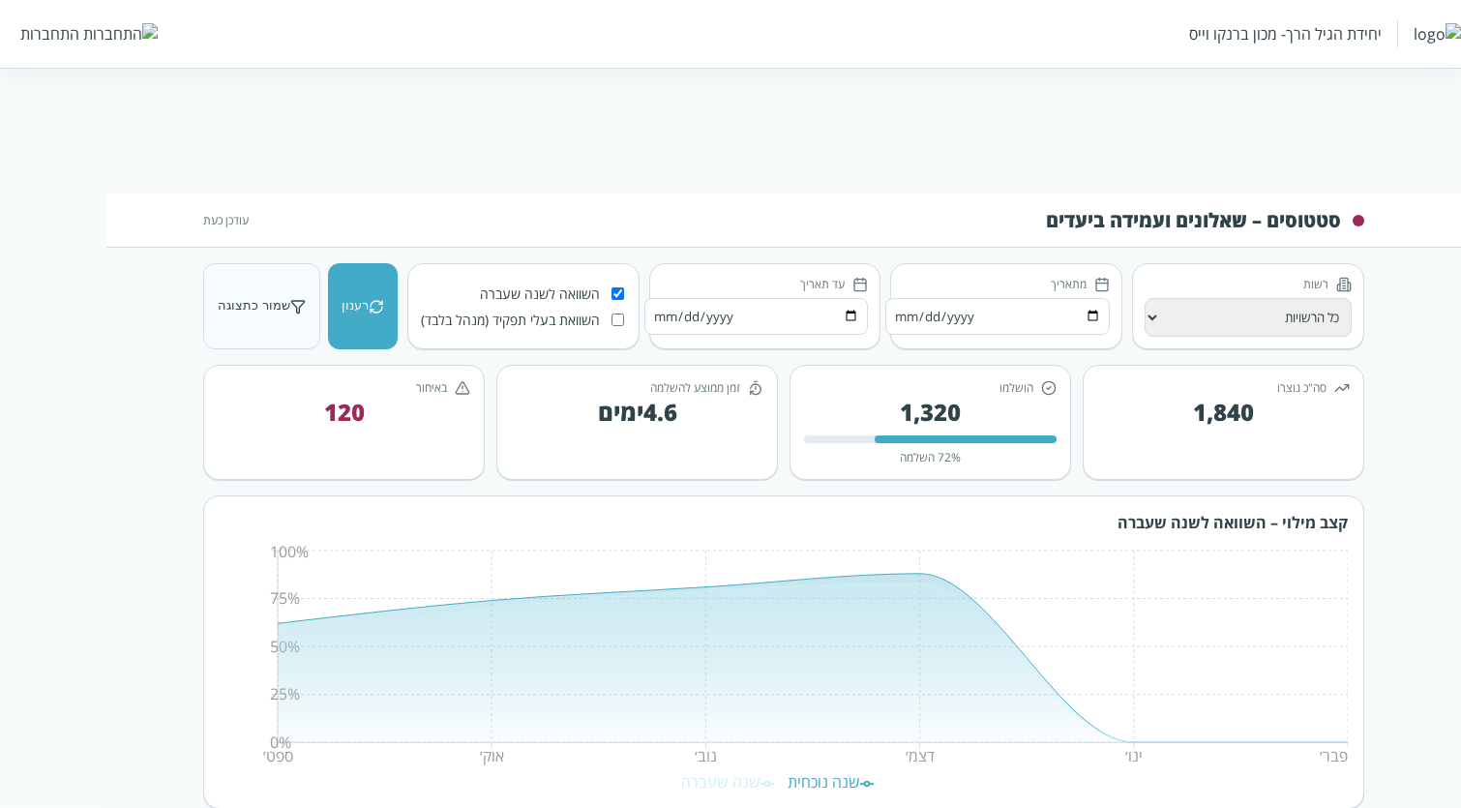
checkbox input "false"
click at [613, 298] on input "השוואה לשנה שעברה" at bounding box center [618, 293] width 13 height 13
checkbox input "false"
drag, startPoint x: 1190, startPoint y: 321, endPoint x: 1190, endPoint y: 335, distance: 13.5
click at [1190, 321] on select "כל הרשויות רשות א׳ רשות ב׳ רשות ג׳ רשות ד׳" at bounding box center [1248, 317] width 207 height 39
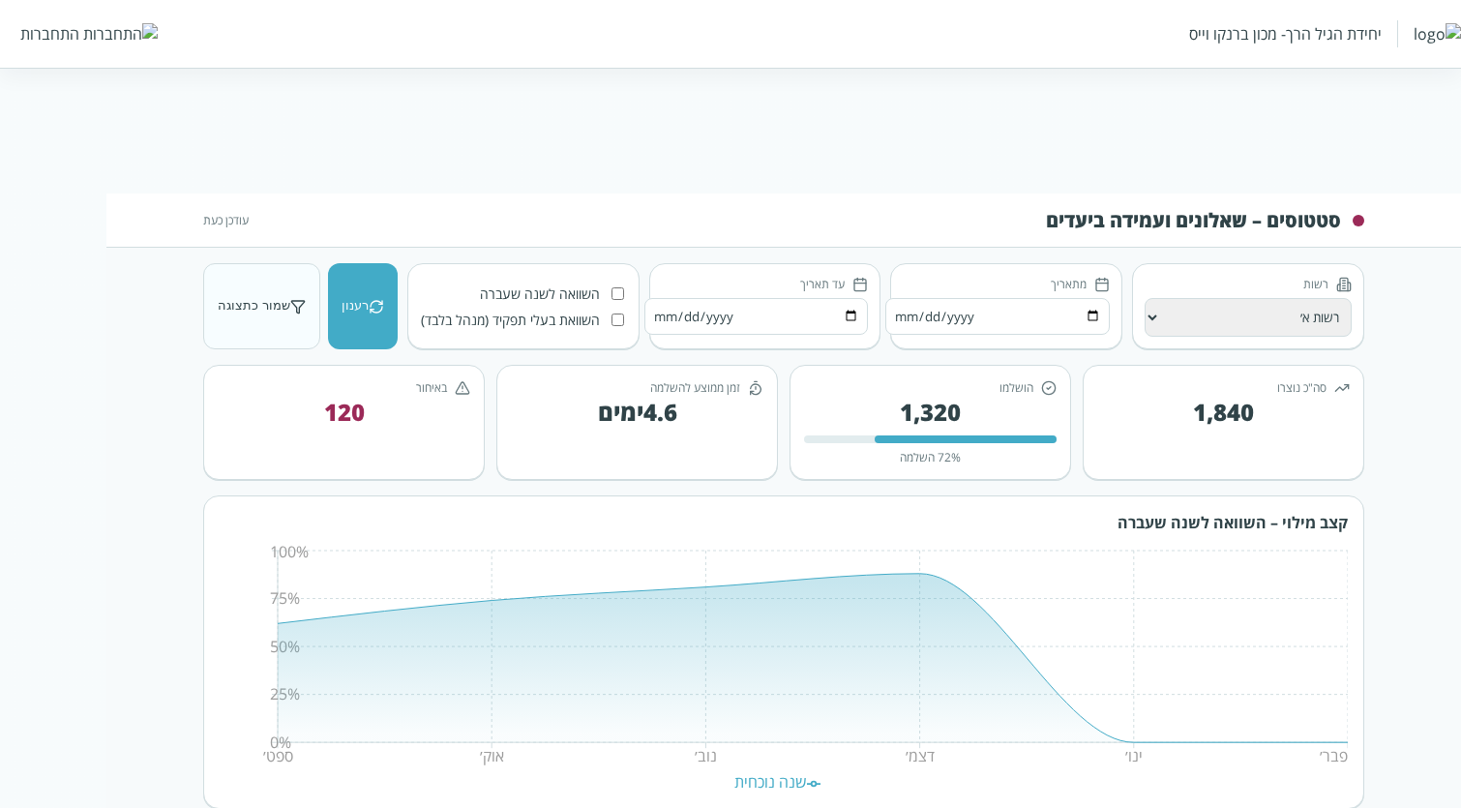
click at [1145, 298] on select "כל הרשויות רשות א׳ רשות ב׳ רשות ג׳ רשות ד׳" at bounding box center [1248, 317] width 207 height 39
click at [1219, 313] on select "כל הרשויות רשות א׳ רשות ב׳ רשות ג׳ רשות ד׳" at bounding box center [1248, 317] width 207 height 39
select select "רשות ג׳"
click at [1145, 298] on select "כל הרשויות רשות א׳ רשות ב׳ רשות ג׳ רשות ד׳" at bounding box center [1248, 317] width 207 height 39
click at [983, 312] on input "[DATE]" at bounding box center [998, 316] width 225 height 37
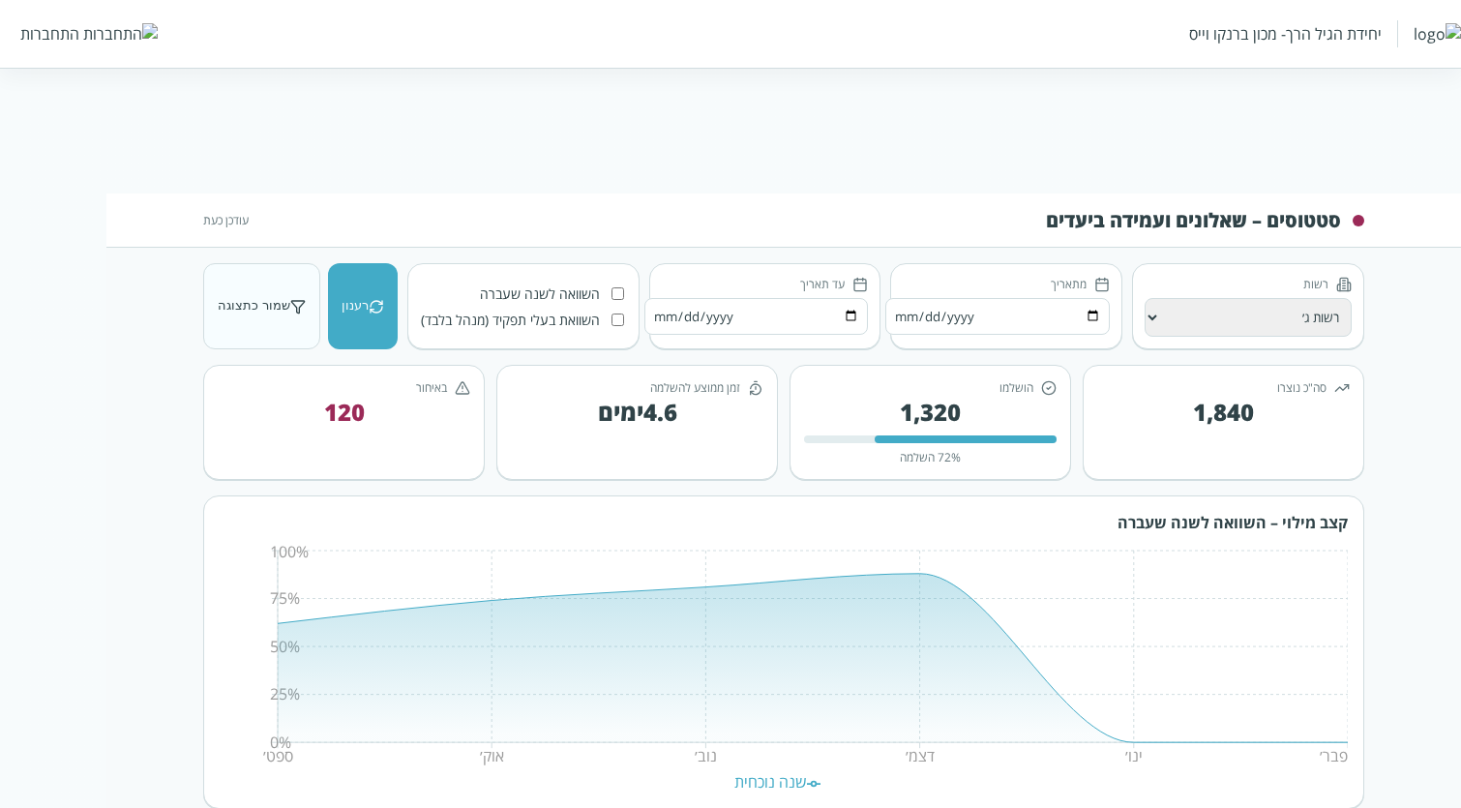
click at [1051, 313] on input "[DATE]" at bounding box center [998, 316] width 225 height 37
click at [1096, 312] on input "[DATE]" at bounding box center [998, 316] width 225 height 37
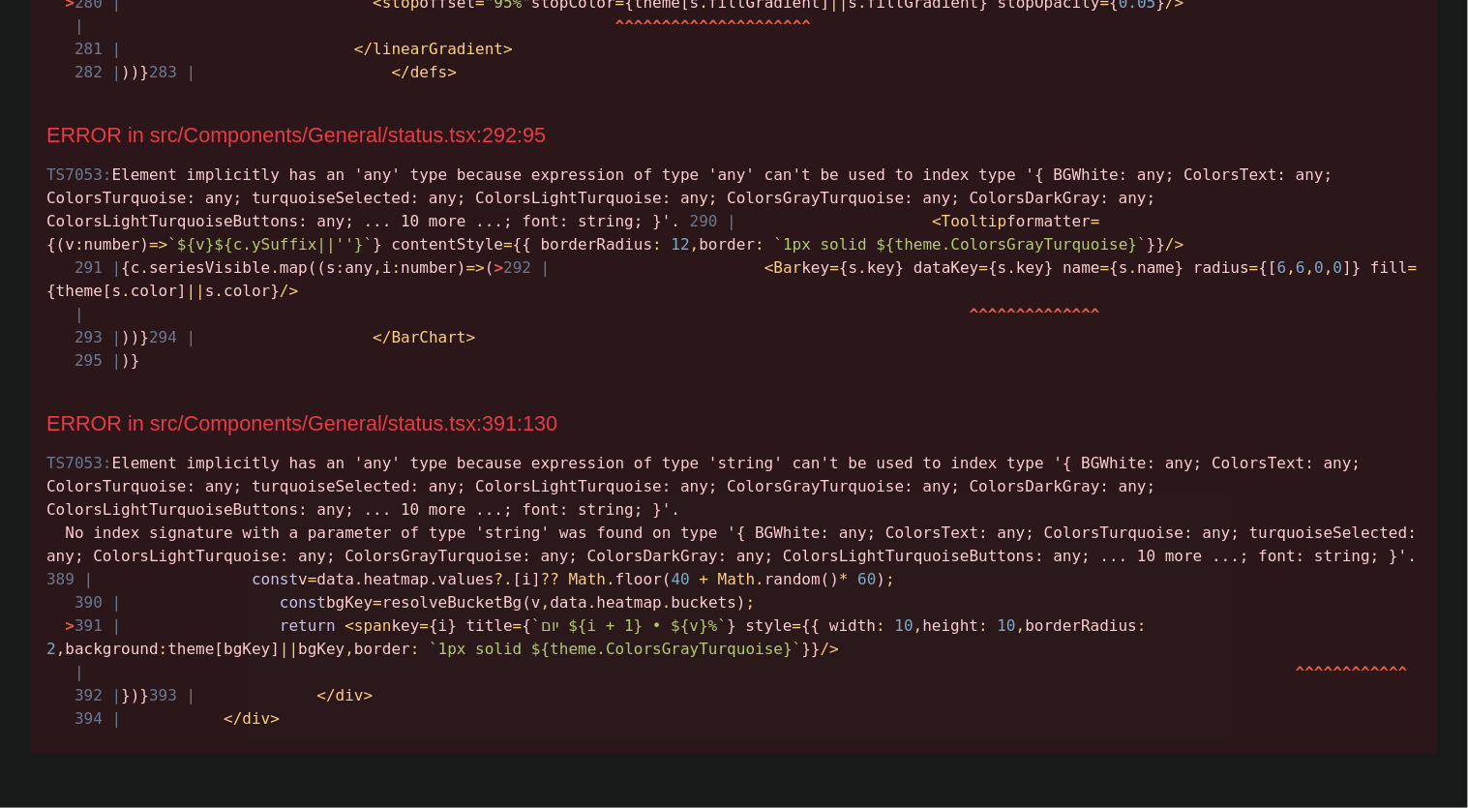
scroll to position [880, 0]
